Goal: Task Accomplishment & Management: Manage account settings

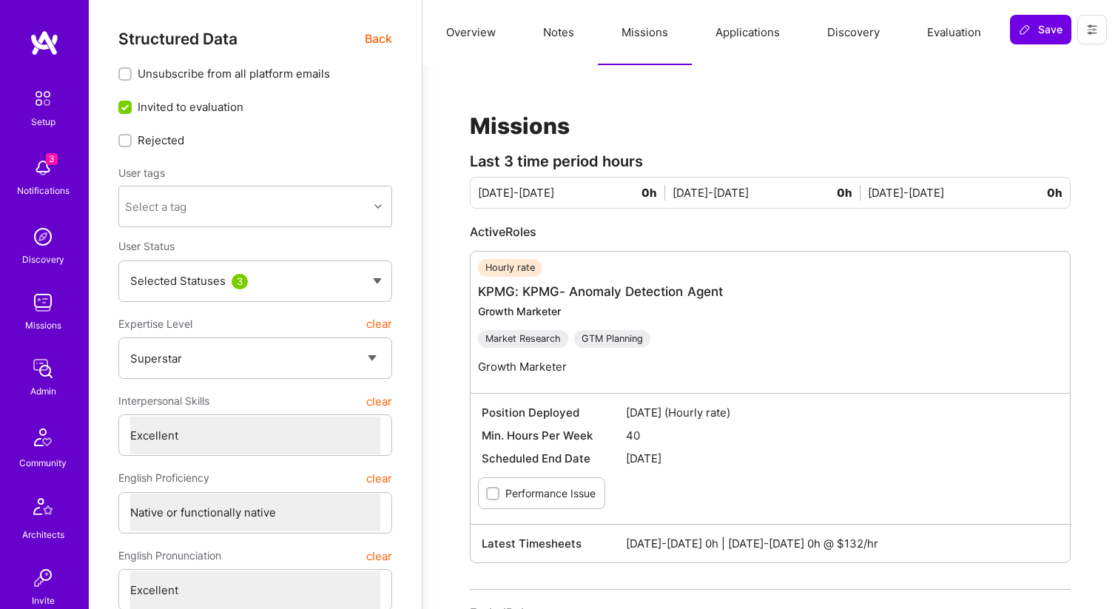
select select "7"
select select "US"
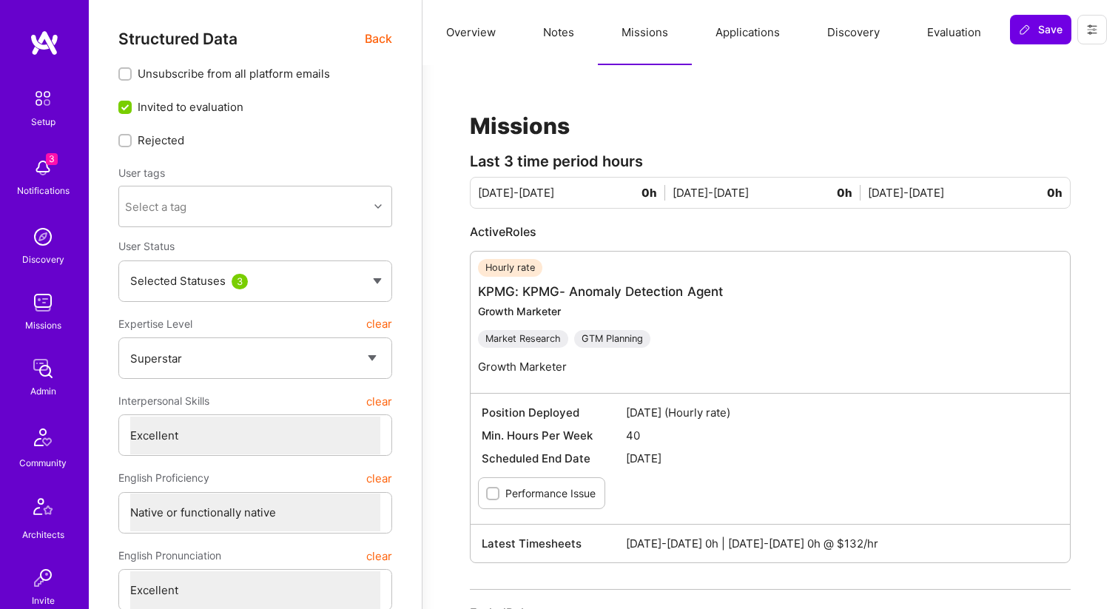
select select "Right Now"
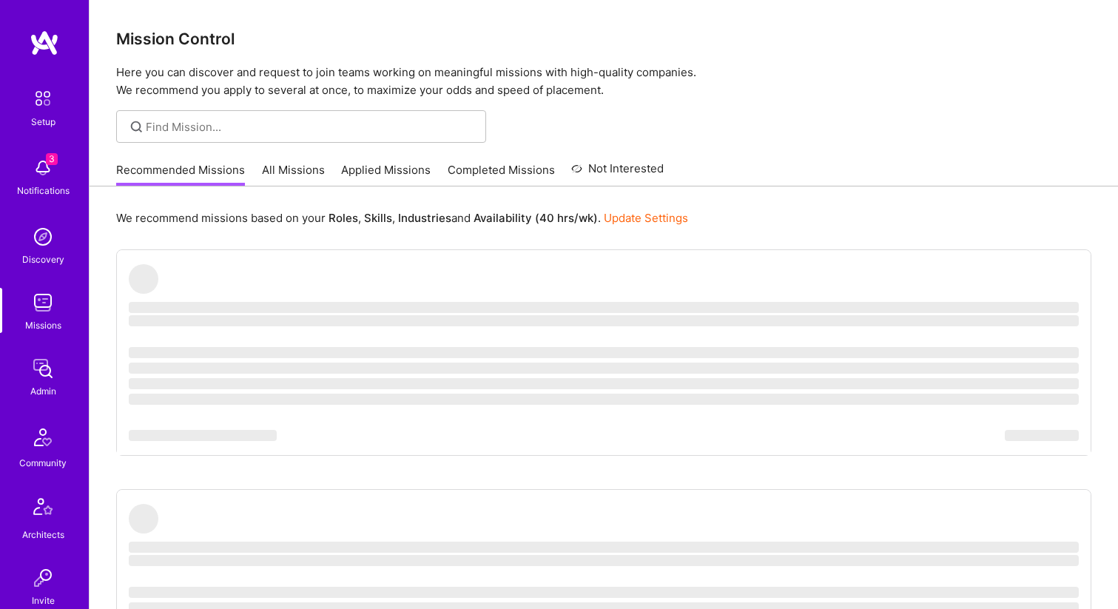
scroll to position [457, 0]
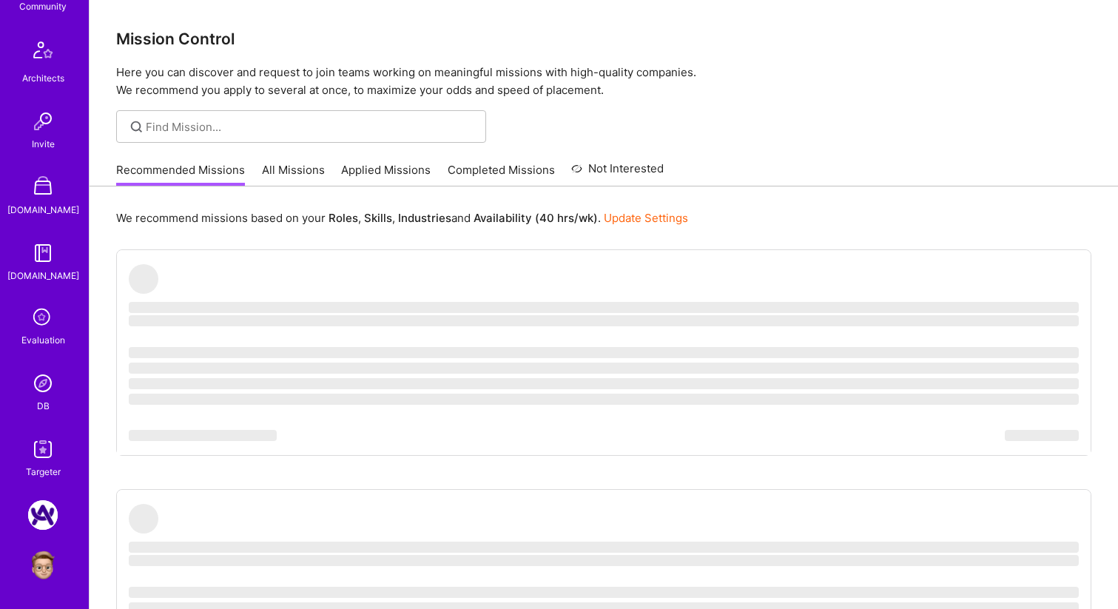
click at [56, 380] on img at bounding box center [43, 384] width 30 height 30
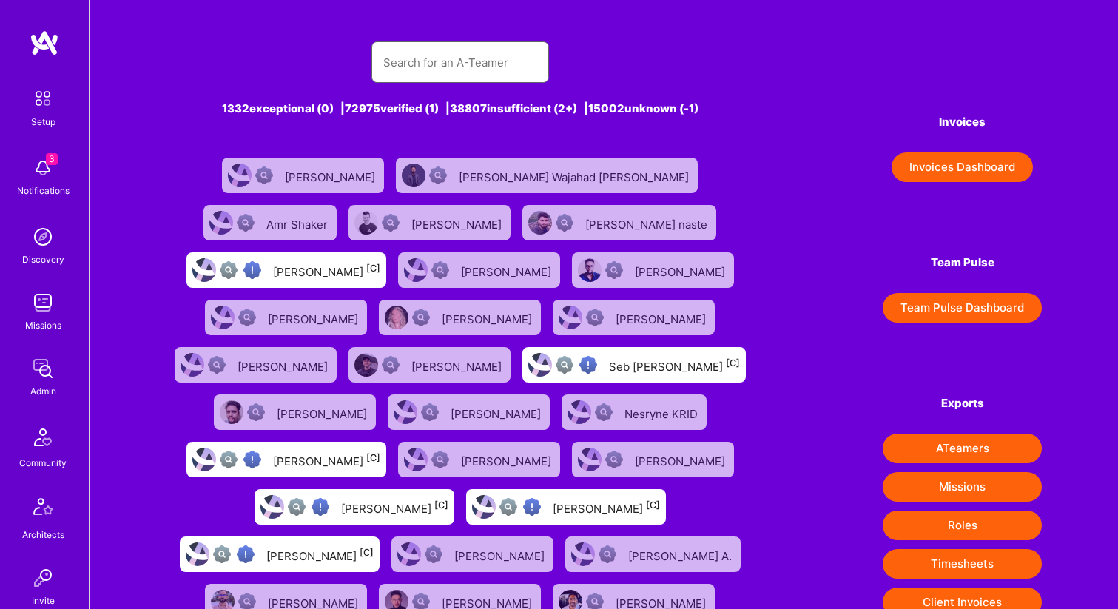
click at [432, 65] on input "text" at bounding box center [460, 63] width 154 height 38
paste input "Marvin Carlos"
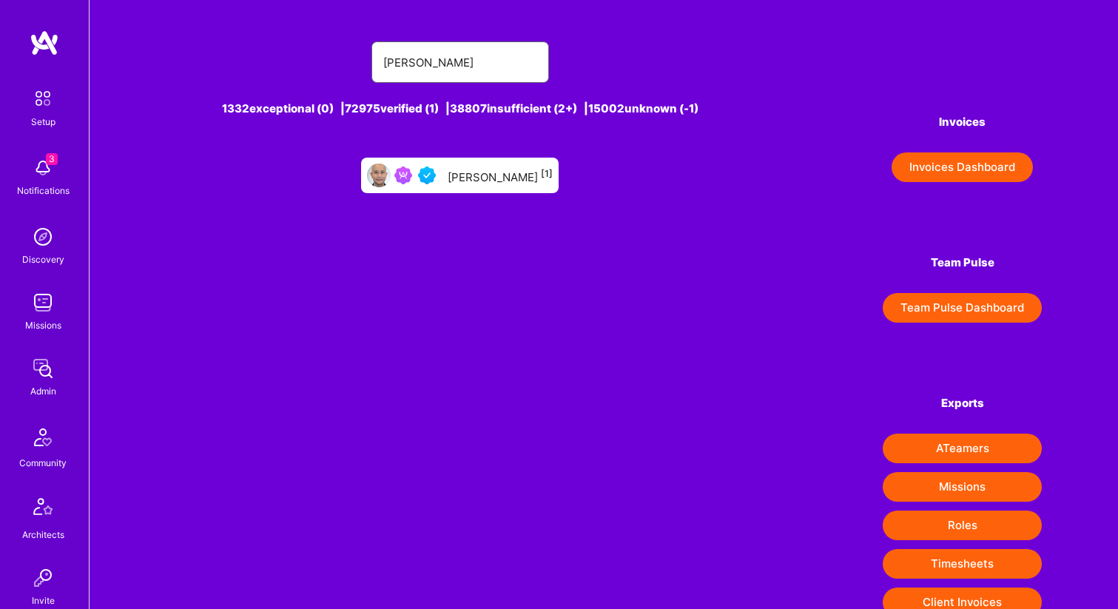
type input "Marvin Carlos"
click at [477, 180] on div "Marvin Carlos [1]" at bounding box center [500, 175] width 105 height 19
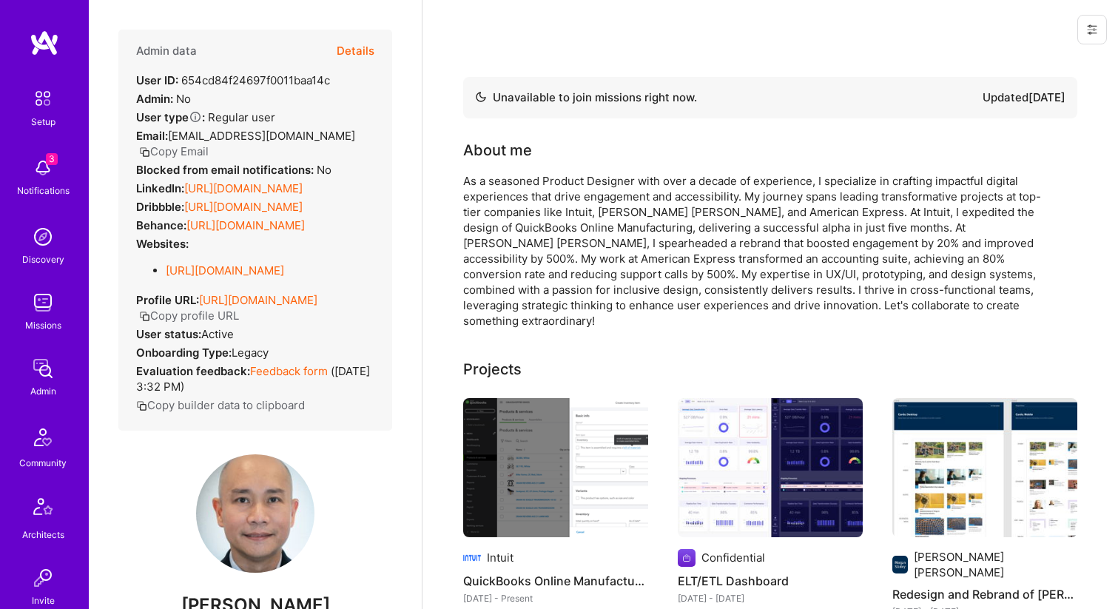
click at [358, 52] on button "Details" at bounding box center [356, 51] width 38 height 43
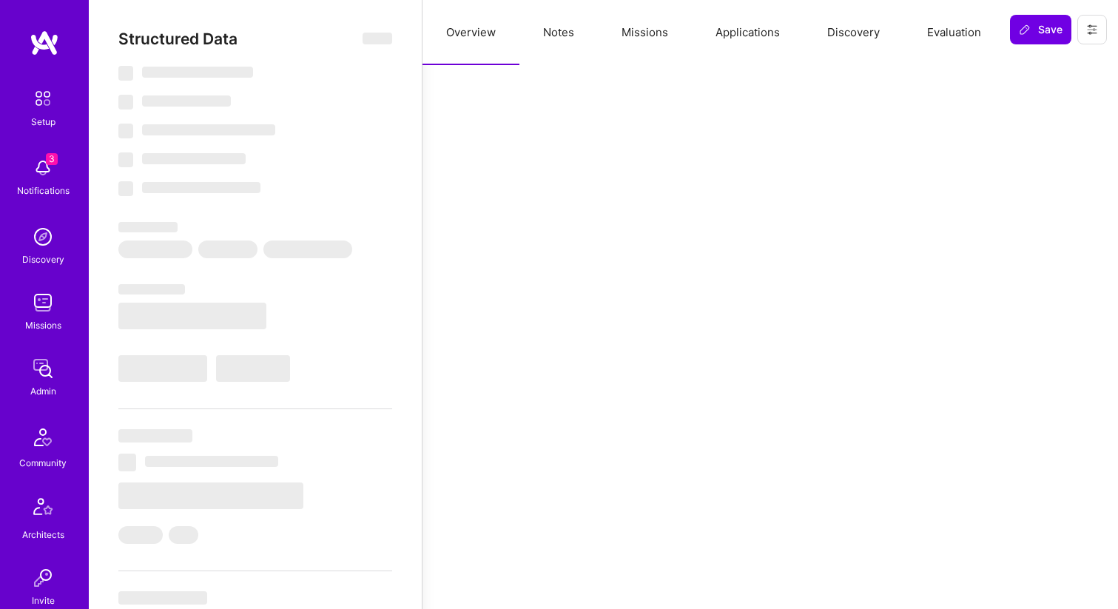
click at [634, 40] on button "Missions" at bounding box center [645, 32] width 94 height 65
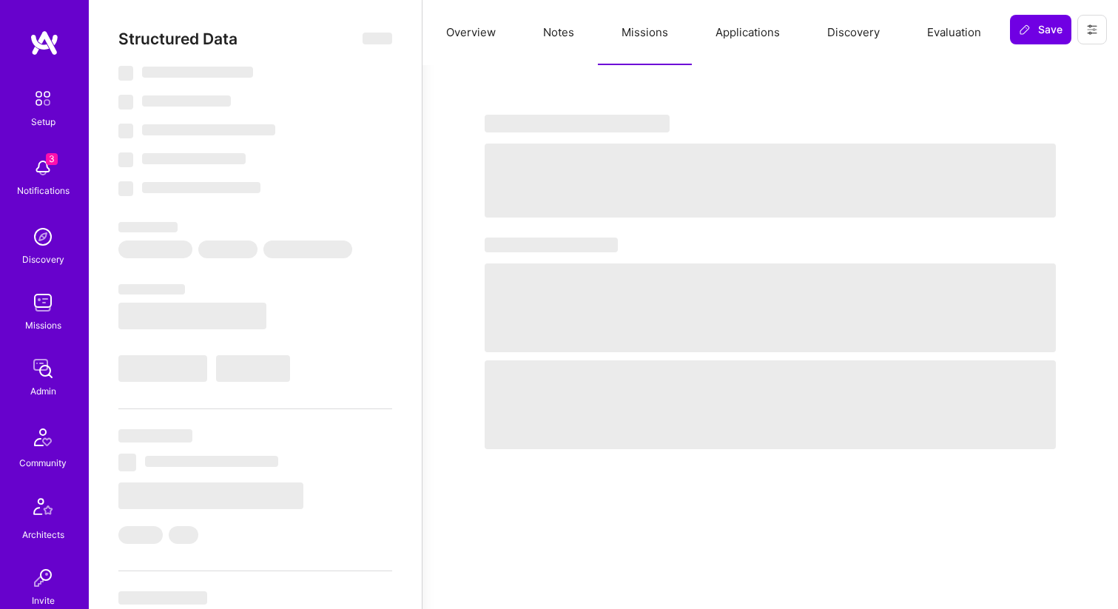
select select "Not Available"
select select "1 Month"
select select "4"
select select "7"
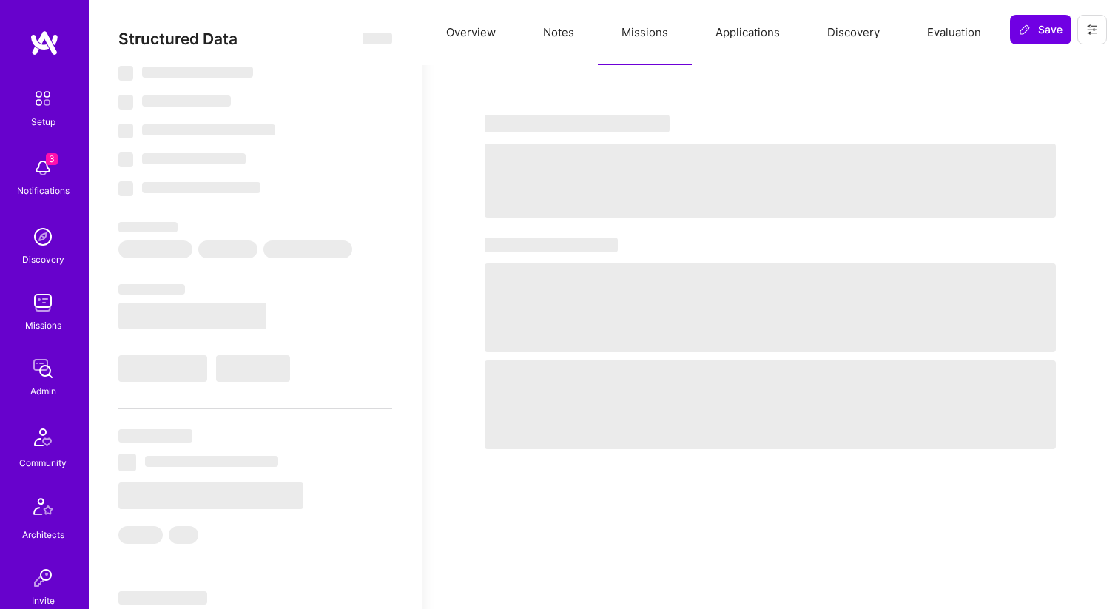
select select "7"
select select "US"
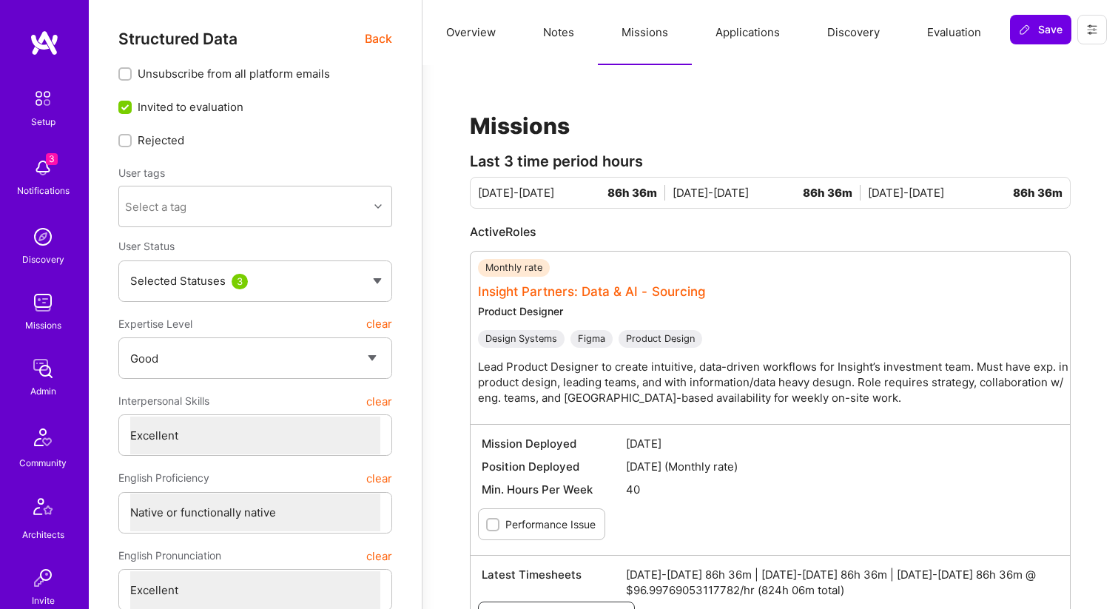
click at [592, 287] on link "Insight Partners: Data & AI - Sourcing" at bounding box center [591, 291] width 227 height 15
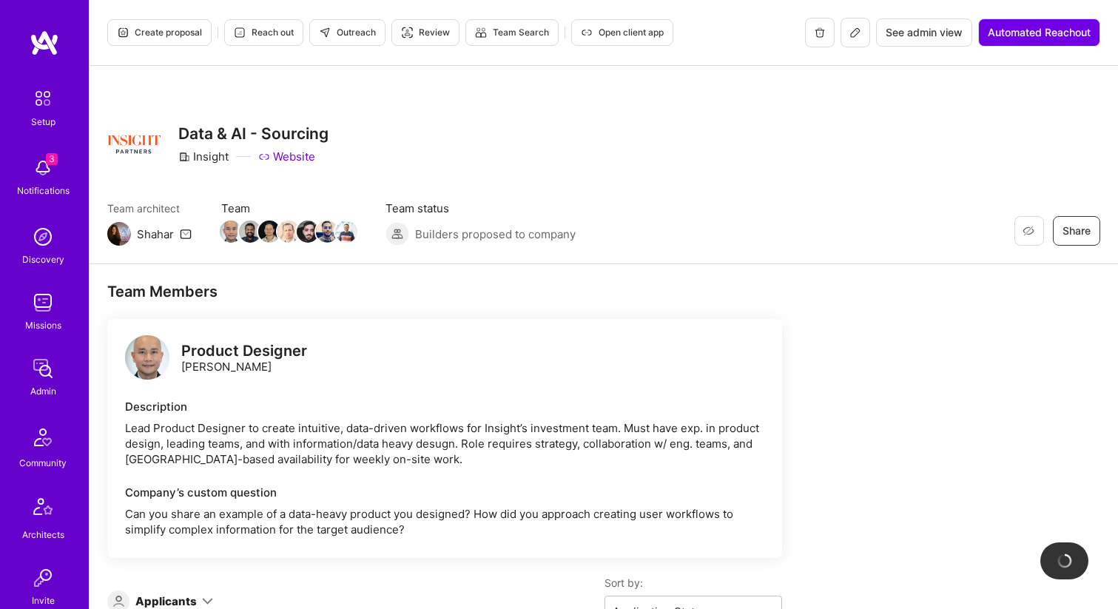
click at [628, 34] on span "Open client app" at bounding box center [622, 32] width 83 height 13
click at [930, 30] on span "See admin view" at bounding box center [924, 32] width 77 height 15
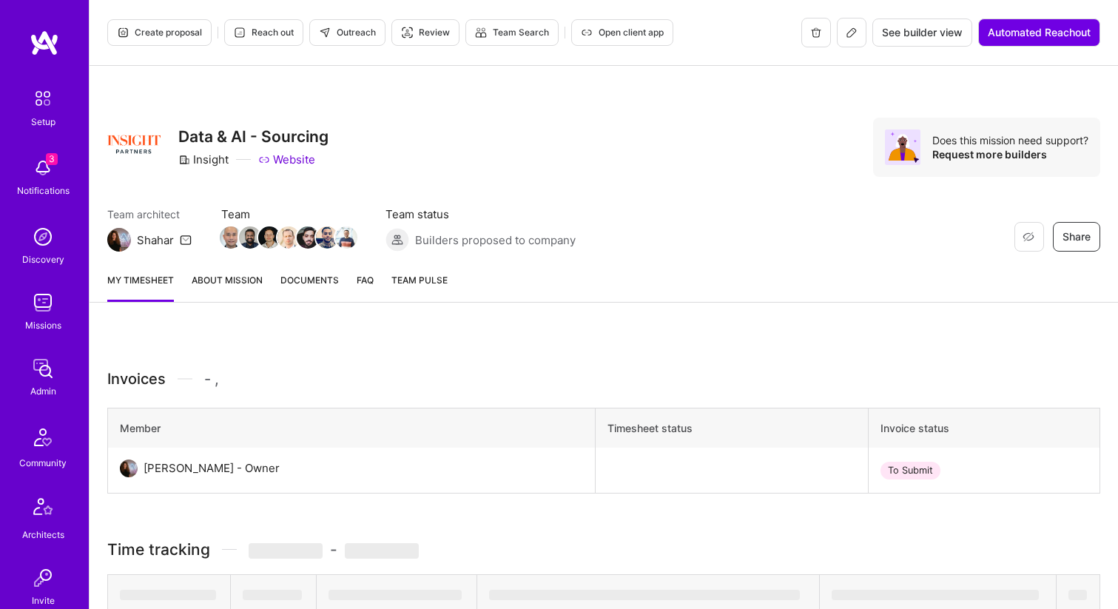
click at [307, 277] on span "Documents" at bounding box center [310, 280] width 58 height 16
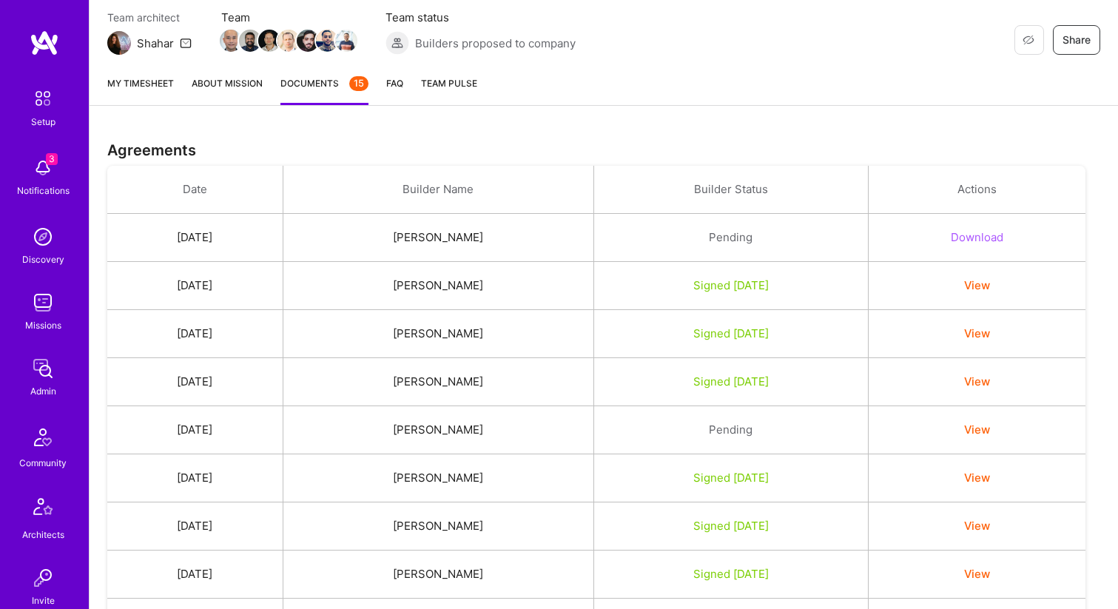
scroll to position [212, 0]
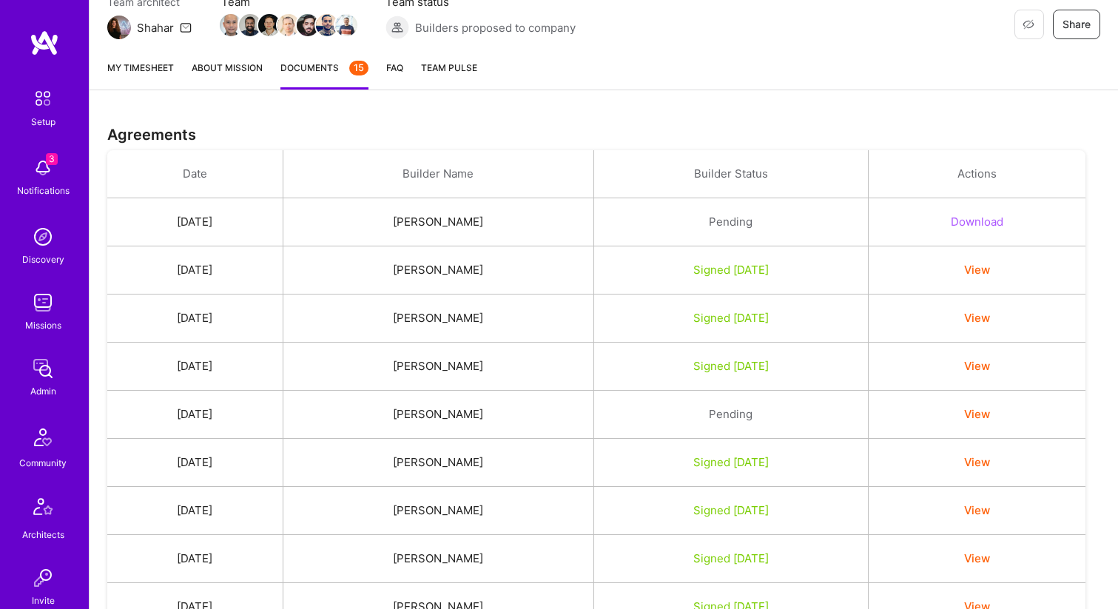
click at [990, 267] on button "View" at bounding box center [977, 270] width 26 height 16
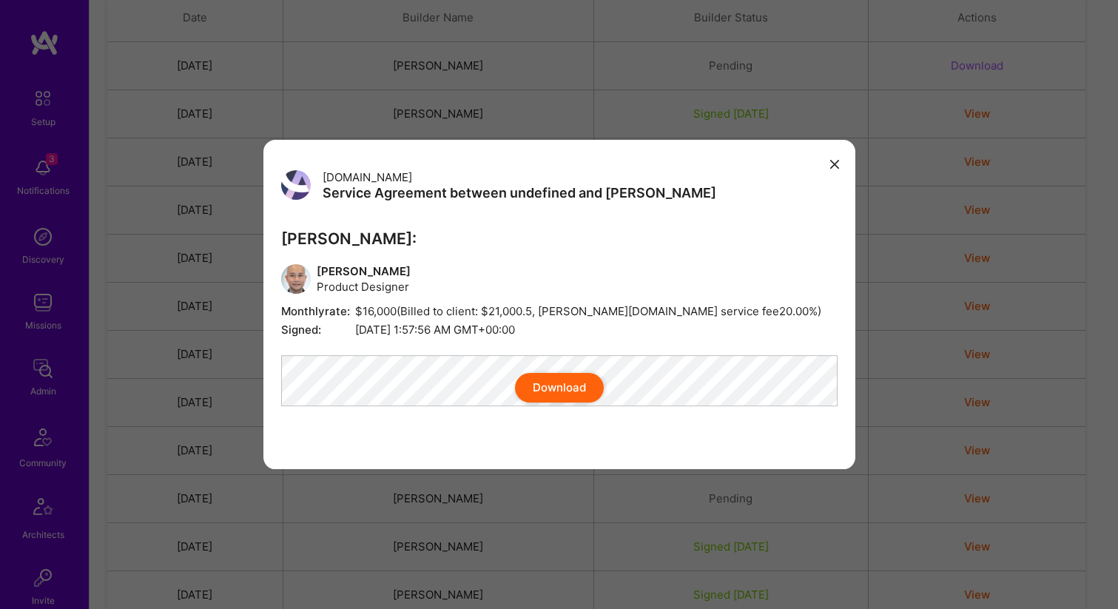
scroll to position [371, 0]
click at [544, 403] on button "Download" at bounding box center [559, 388] width 89 height 30
click at [833, 152] on button "modal" at bounding box center [835, 164] width 18 height 24
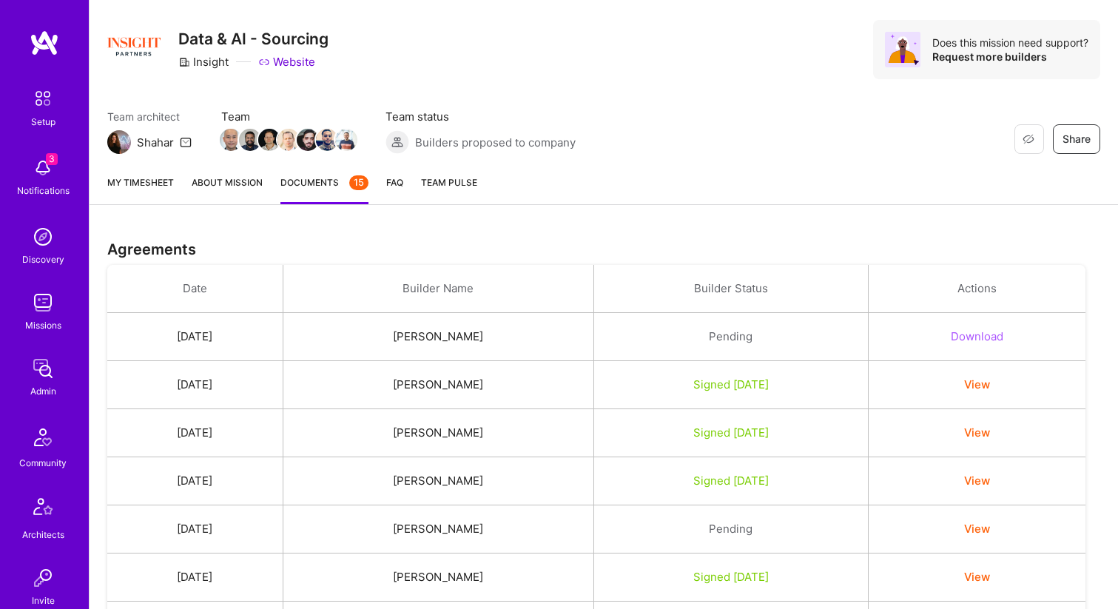
scroll to position [0, 0]
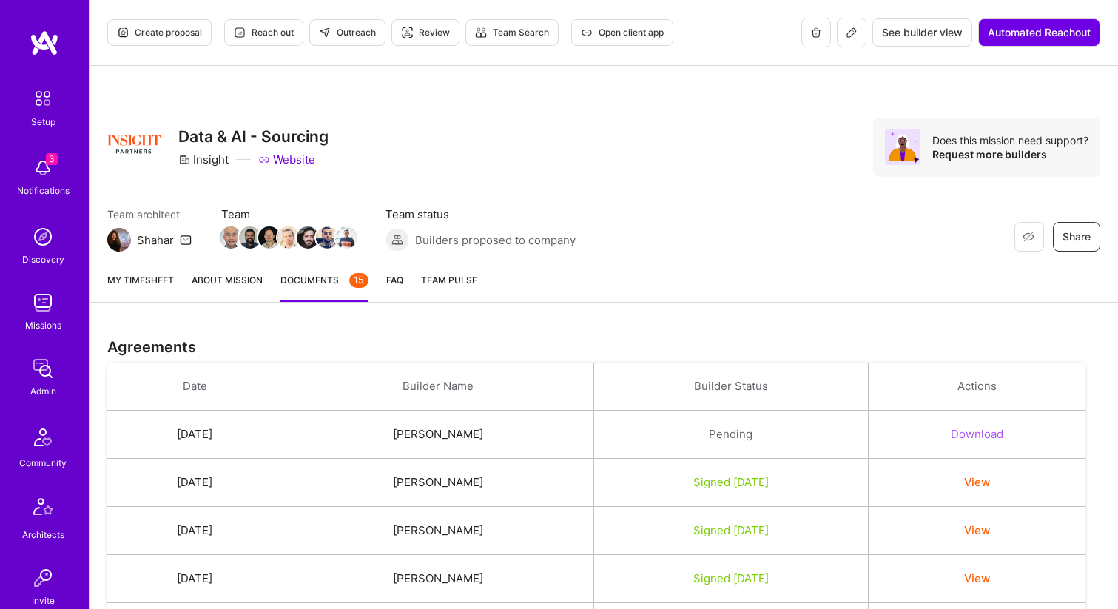
click at [849, 36] on icon at bounding box center [852, 33] width 12 height 12
